Goal: Check status: Check status

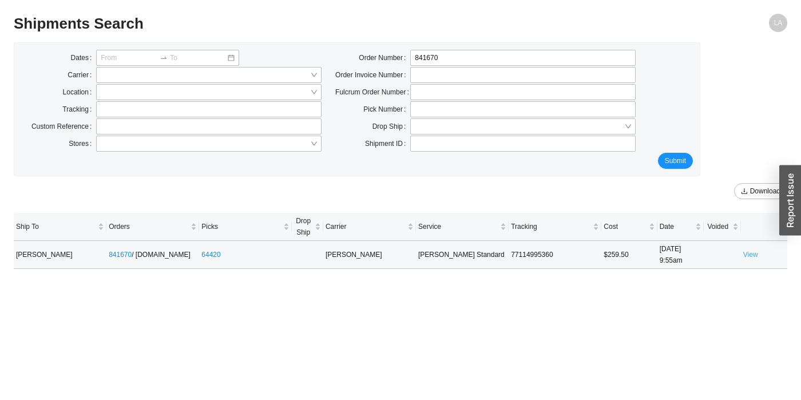
click at [748, 254] on link "View" at bounding box center [751, 255] width 15 height 8
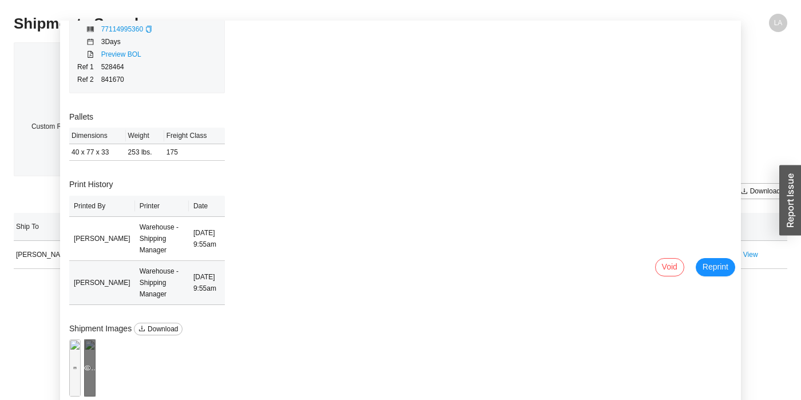
scroll to position [71, 0]
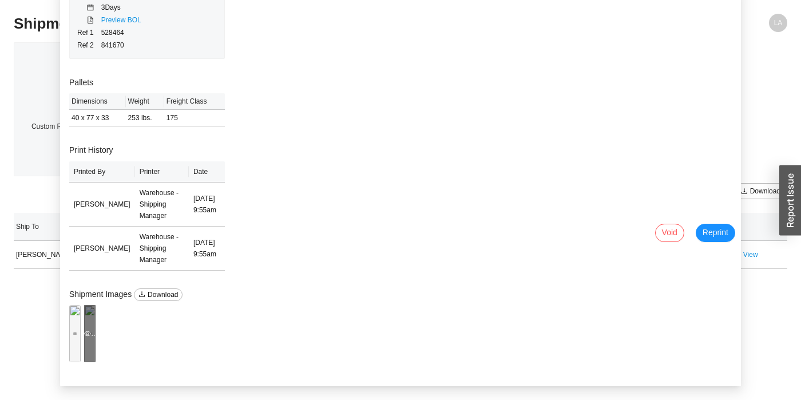
click at [96, 320] on div "Preview" at bounding box center [89, 333] width 11 height 57
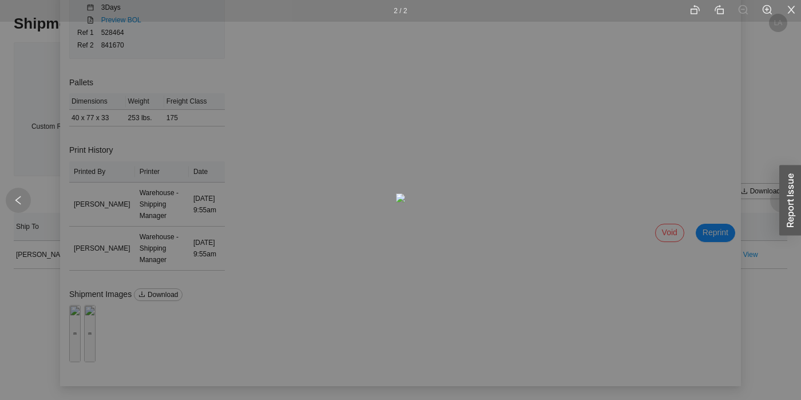
drag, startPoint x: 4, startPoint y: 194, endPoint x: 10, endPoint y: 199, distance: 7.8
click at [6, 196] on div "2 / 2" at bounding box center [400, 200] width 801 height 400
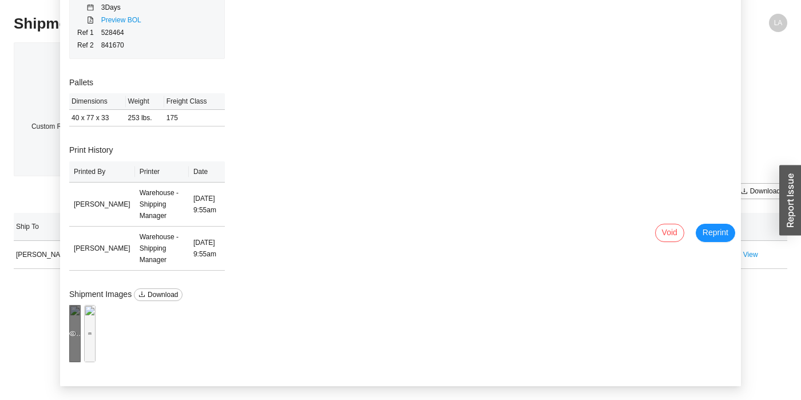
click at [81, 306] on div "Preview" at bounding box center [74, 333] width 11 height 57
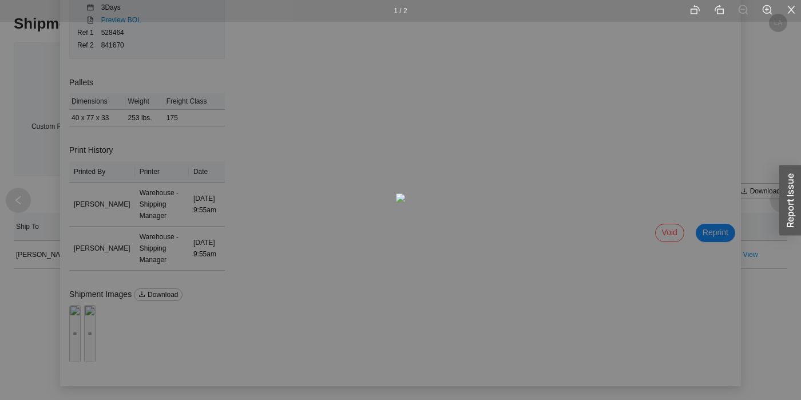
click at [763, 223] on div "1 / 2" at bounding box center [400, 200] width 801 height 400
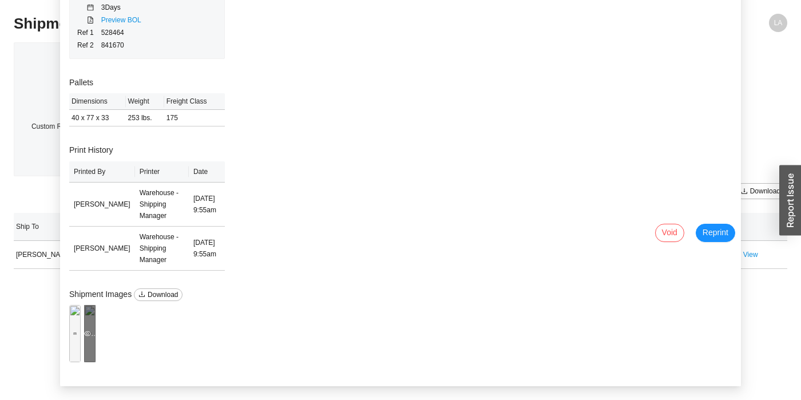
click at [96, 330] on div "Preview" at bounding box center [89, 333] width 11 height 11
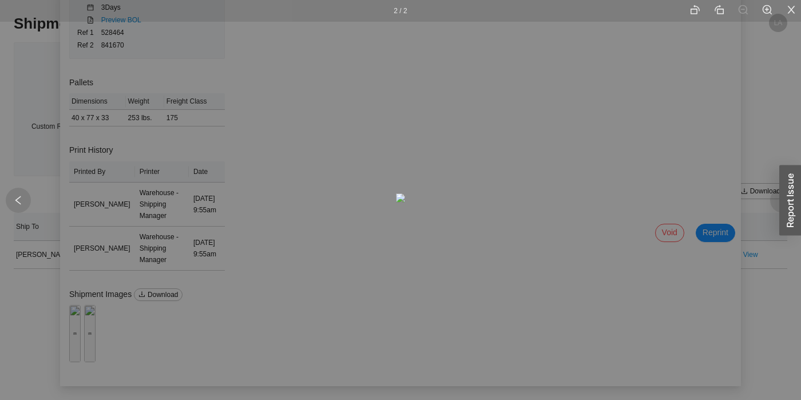
click at [13, 198] on div at bounding box center [18, 200] width 25 height 25
click at [18, 203] on icon "left" at bounding box center [18, 200] width 10 height 10
click at [119, 313] on div "1 / 2" at bounding box center [400, 200] width 801 height 400
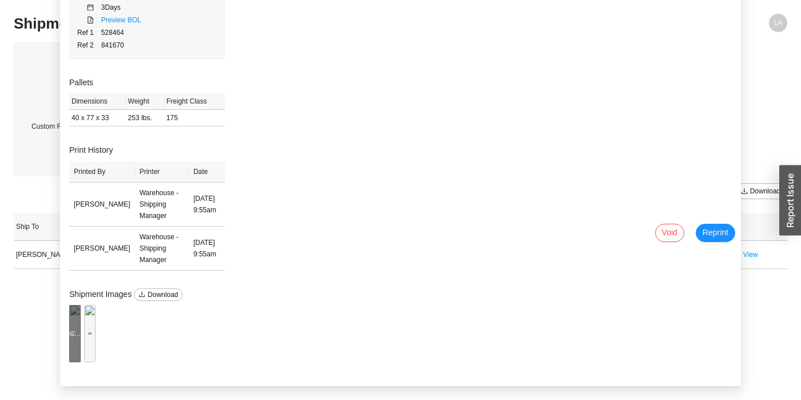
click at [81, 342] on div "Preview" at bounding box center [74, 333] width 11 height 57
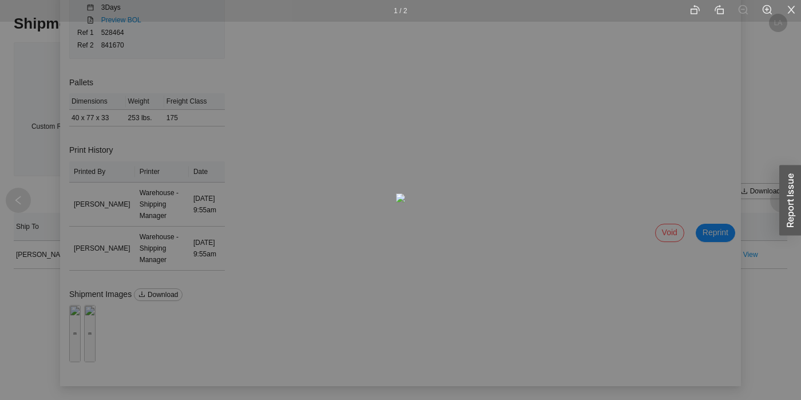
drag, startPoint x: 772, startPoint y: 196, endPoint x: 761, endPoint y: 200, distance: 12.0
click at [773, 196] on div at bounding box center [783, 200] width 25 height 25
click at [795, 14] on icon "close" at bounding box center [792, 10] width 10 height 10
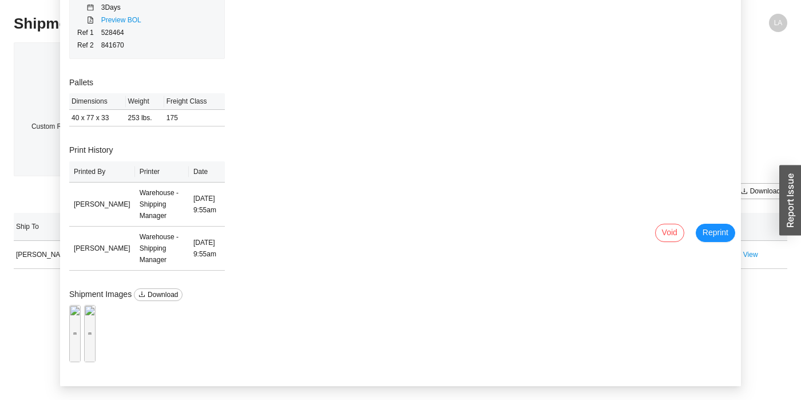
scroll to position [0, 0]
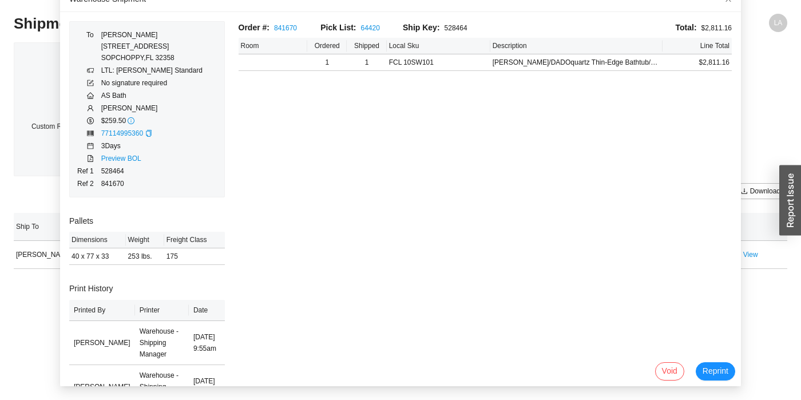
drag, startPoint x: 748, startPoint y: 17, endPoint x: 752, endPoint y: 23, distance: 8.3
click at [751, 19] on div "LA" at bounding box center [691, 27] width 194 height 27
